Goal: Information Seeking & Learning: Learn about a topic

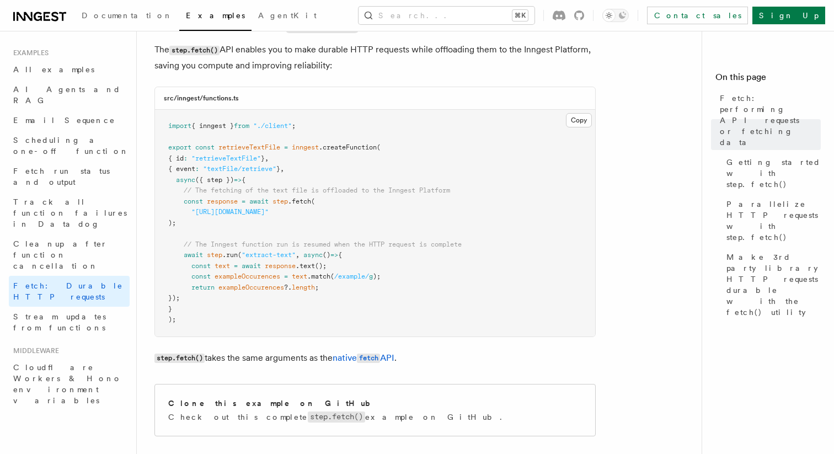
scroll to position [186, 0]
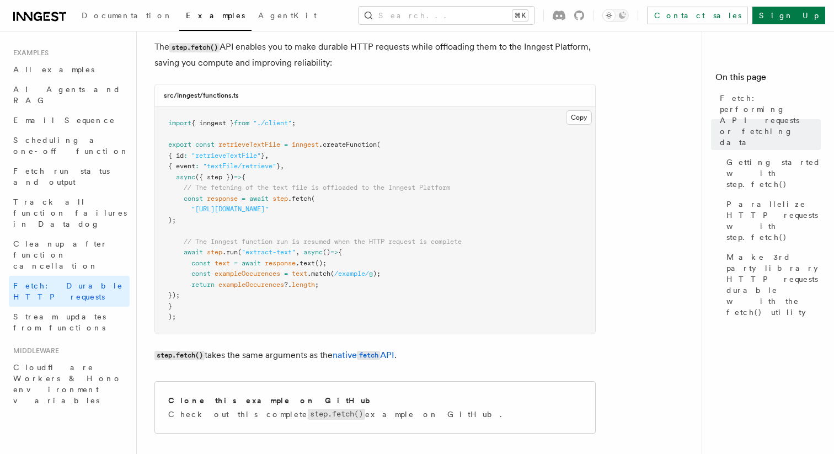
drag, startPoint x: 203, startPoint y: 296, endPoint x: 179, endPoint y: 253, distance: 49.1
click at [179, 253] on pre "import { inngest } from "./client" ; export const retrieveTextFile = inngest .c…" at bounding box center [375, 220] width 440 height 227
copy code "await step .run ( "extract-text" , async () => { const text = await response .t…"
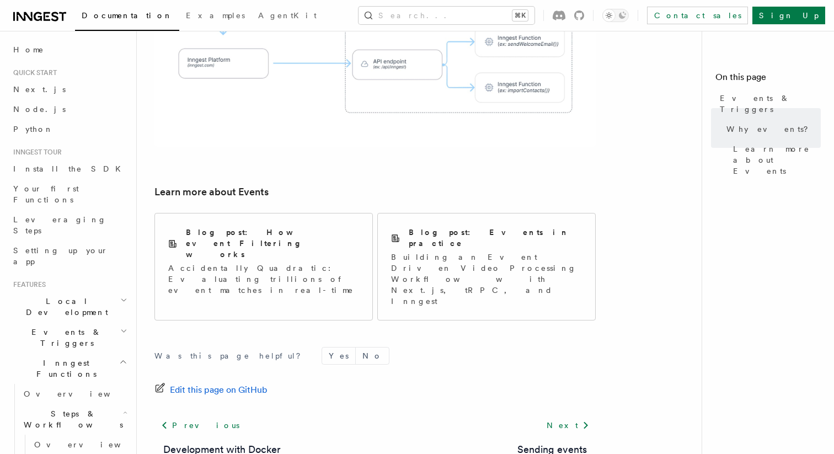
scroll to position [241, 0]
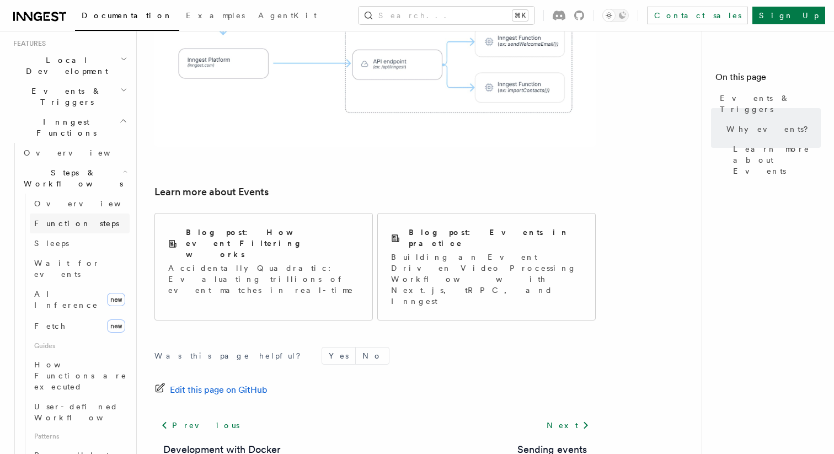
click at [78, 219] on span "Function steps" at bounding box center [76, 223] width 85 height 9
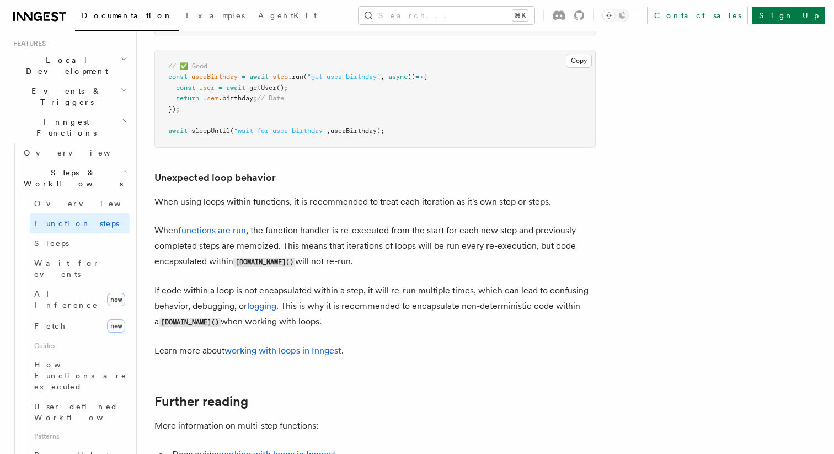
scroll to position [3406, 0]
click at [281, 354] on link "working with loops in Inngest" at bounding box center [282, 350] width 117 height 10
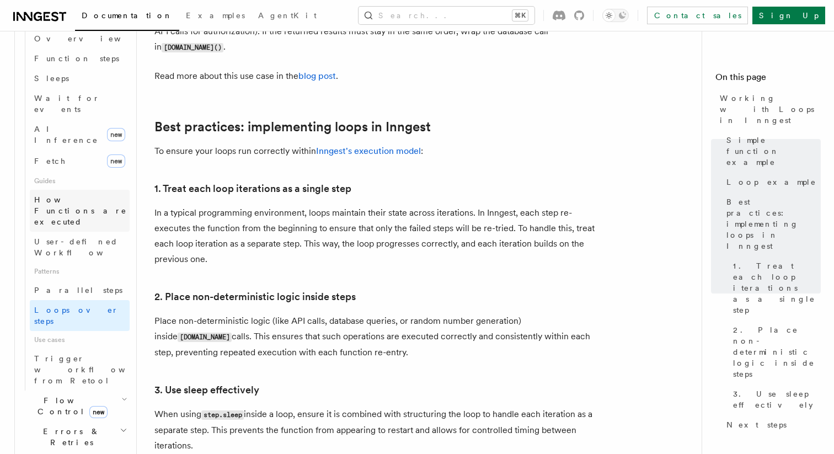
scroll to position [398, 0]
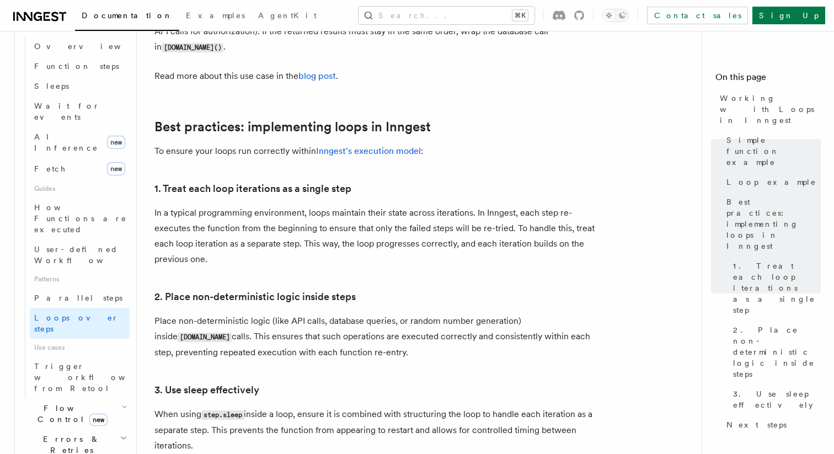
click at [110, 398] on h2 "Flow Control new" at bounding box center [74, 413] width 110 height 31
click at [107, 398] on h2 "Flow Control new" at bounding box center [74, 413] width 110 height 31
click at [88, 429] on h2 "Errors & Retries" at bounding box center [74, 444] width 110 height 31
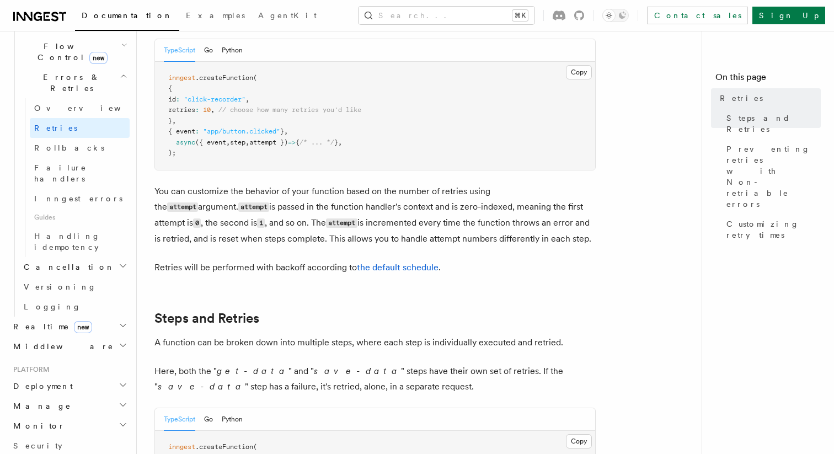
scroll to position [332, 0]
click at [374, 260] on link "the default schedule" at bounding box center [398, 265] width 82 height 10
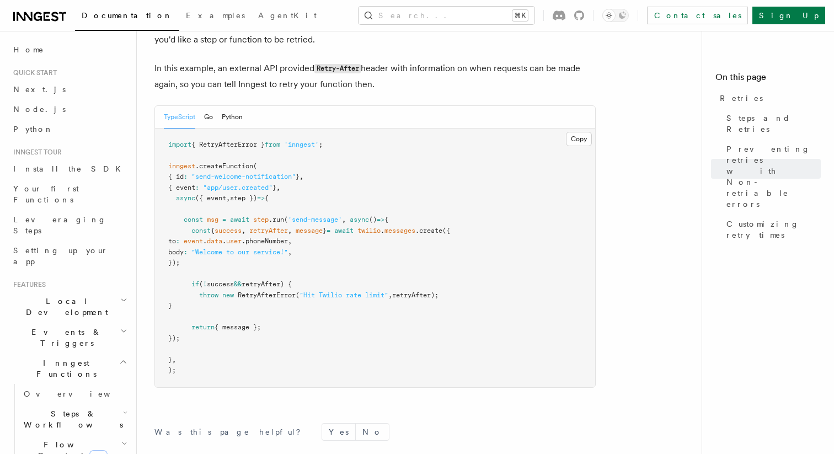
scroll to position [1499, 0]
